Goal: Navigation & Orientation: Find specific page/section

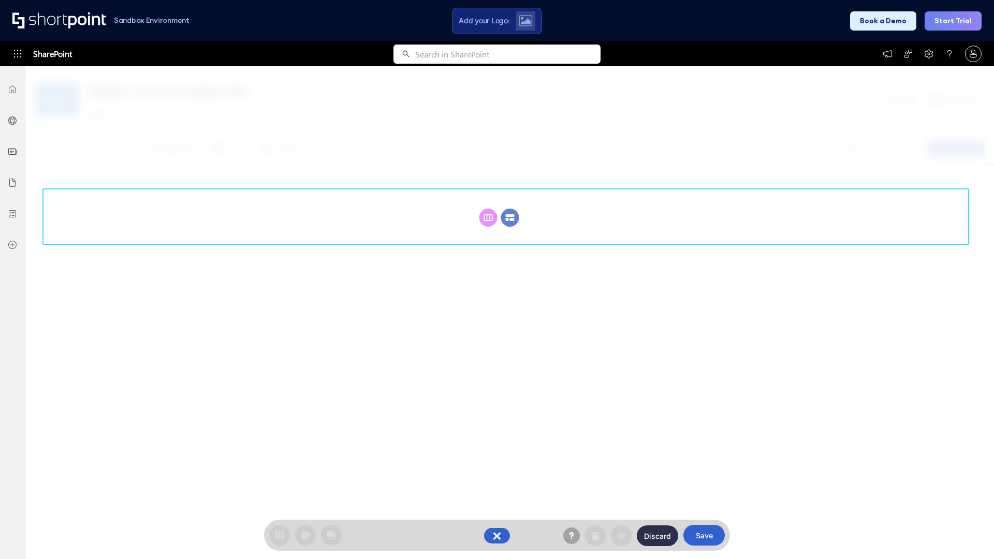
scroll to position [142, 0]
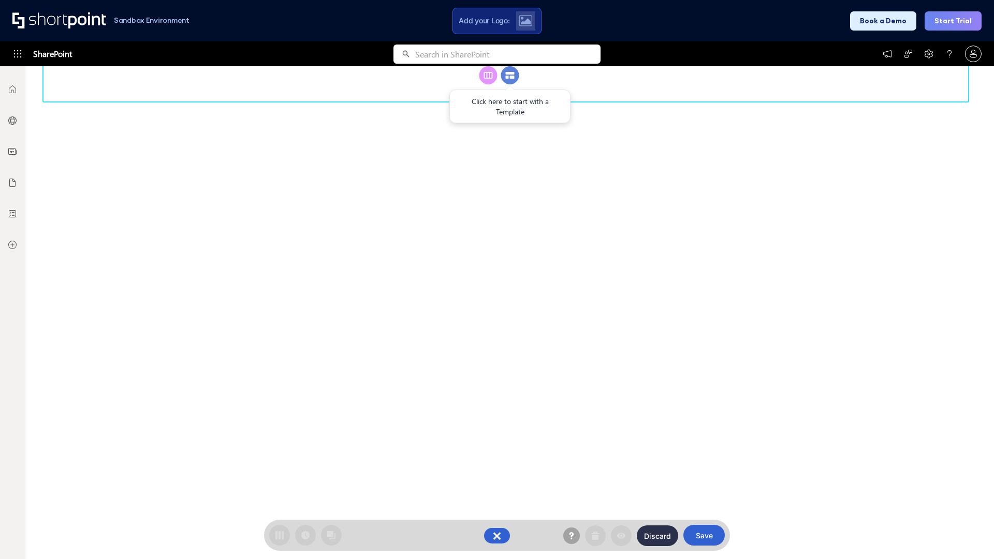
click at [510, 84] on circle at bounding box center [510, 75] width 18 height 18
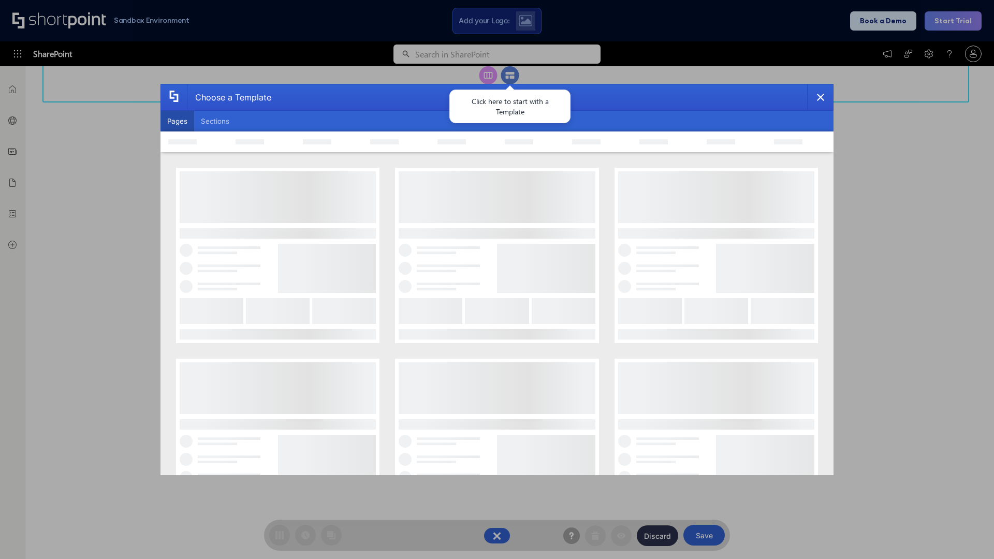
scroll to position [0, 0]
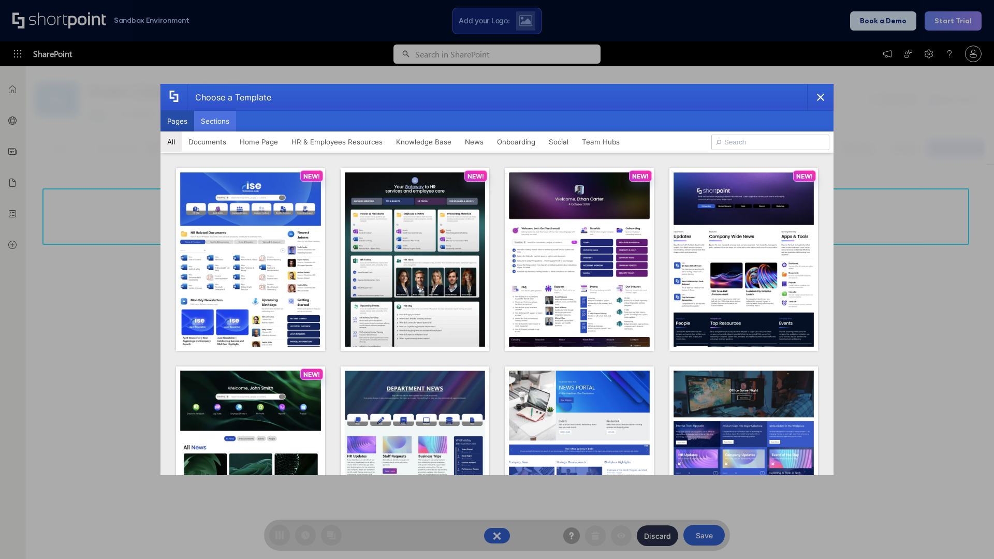
click at [215, 121] on button "Sections" at bounding box center [215, 121] width 42 height 21
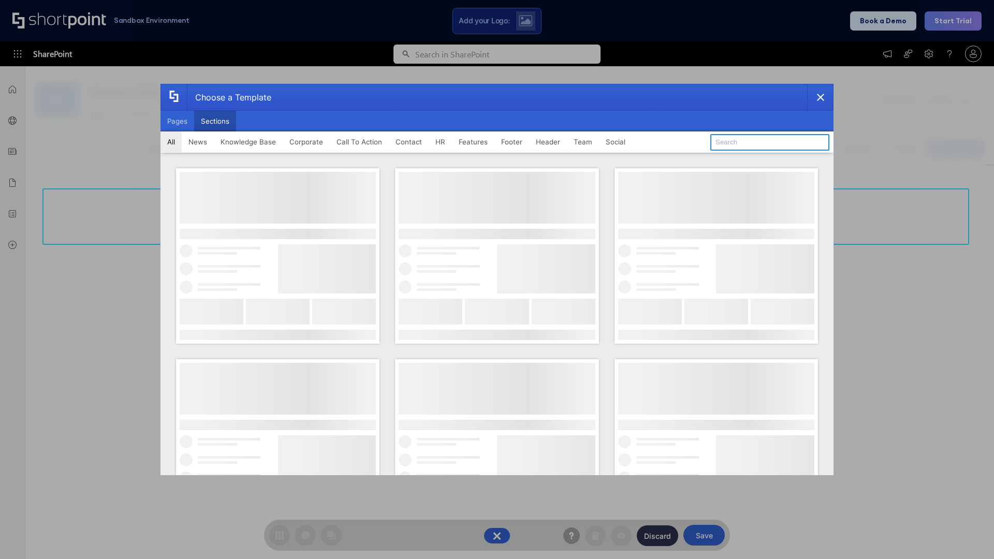
type input "Features Kit 2"
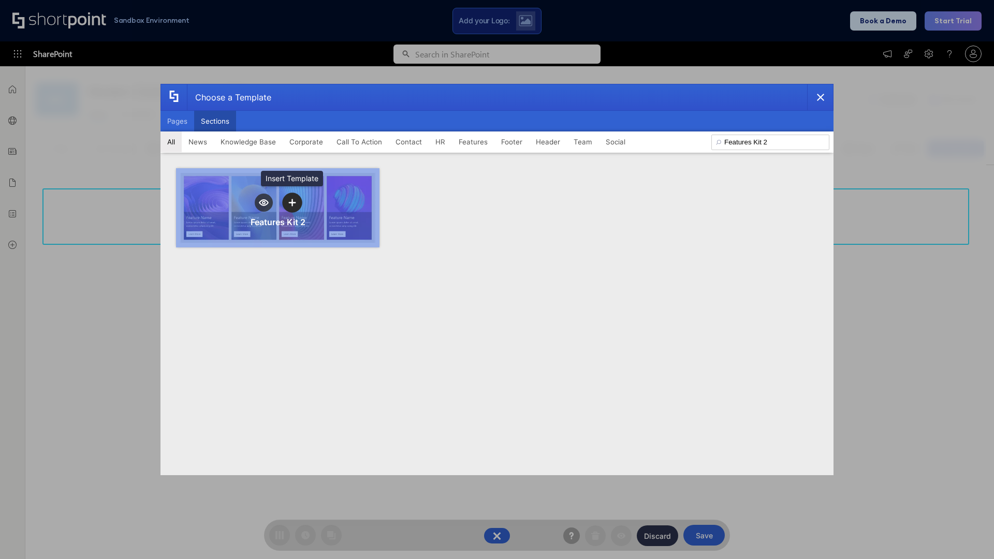
click at [292, 203] on icon "template selector" at bounding box center [291, 202] width 7 height 7
